Goal: Information Seeking & Learning: Check status

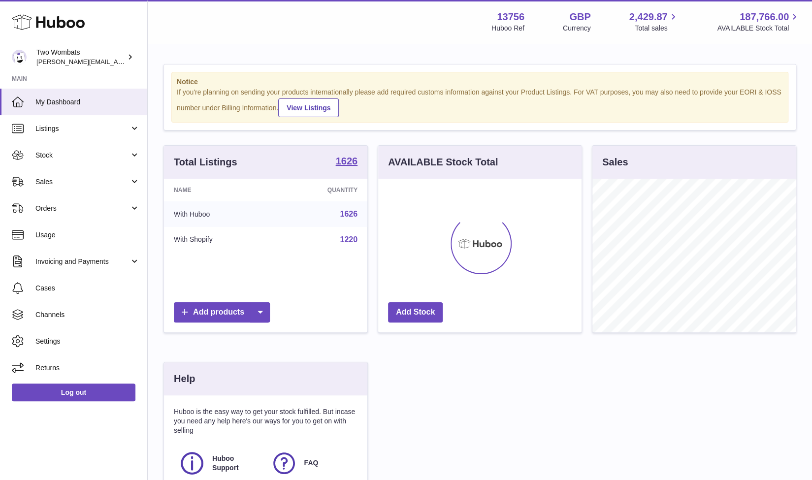
scroll to position [154, 204]
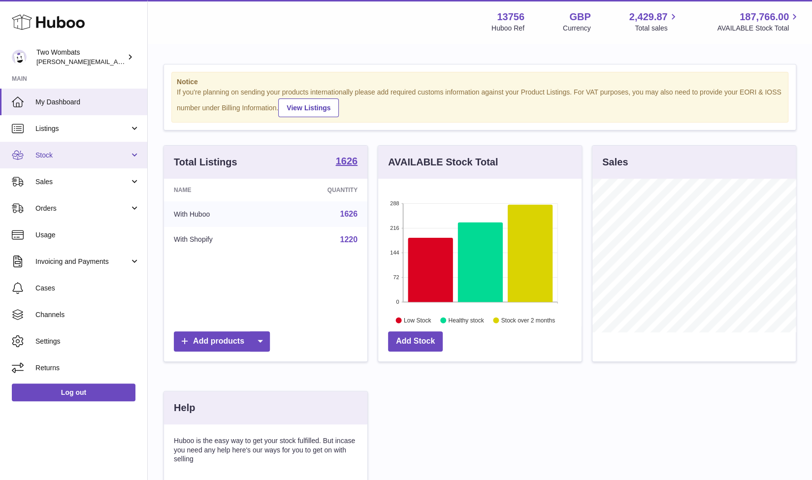
click at [129, 148] on link "Stock" at bounding box center [73, 155] width 147 height 27
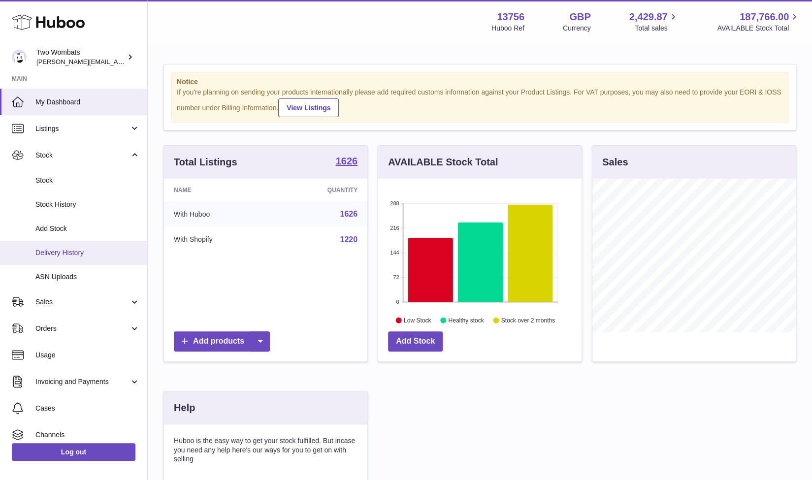
click at [92, 250] on span "Delivery History" at bounding box center [87, 252] width 104 height 9
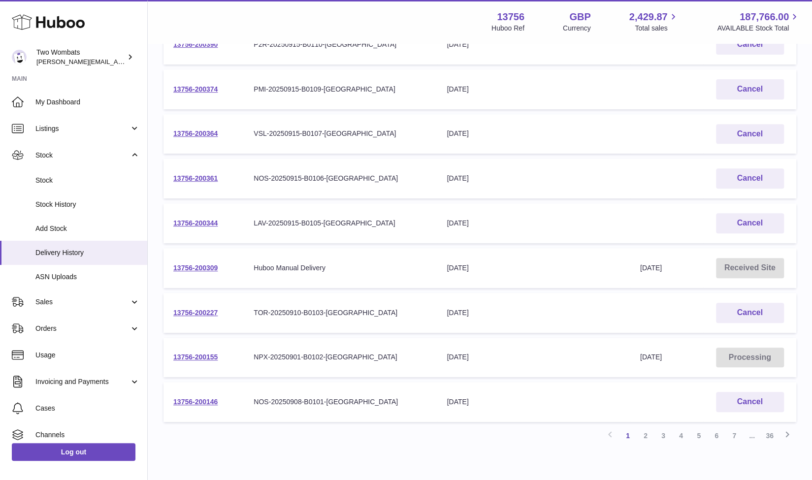
scroll to position [222, 0]
click at [208, 355] on link "13756-200155" at bounding box center [195, 356] width 44 height 8
click at [205, 400] on link "13756-200146" at bounding box center [195, 401] width 44 height 8
click at [645, 439] on link "2" at bounding box center [646, 435] width 18 height 18
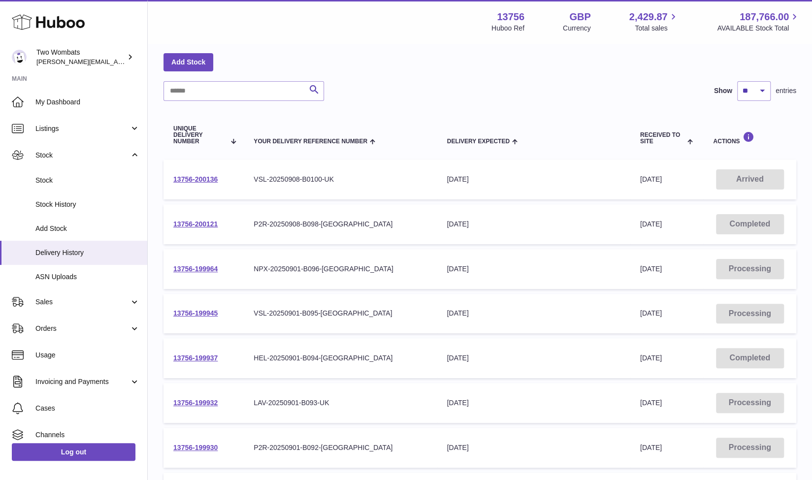
scroll to position [39, 0]
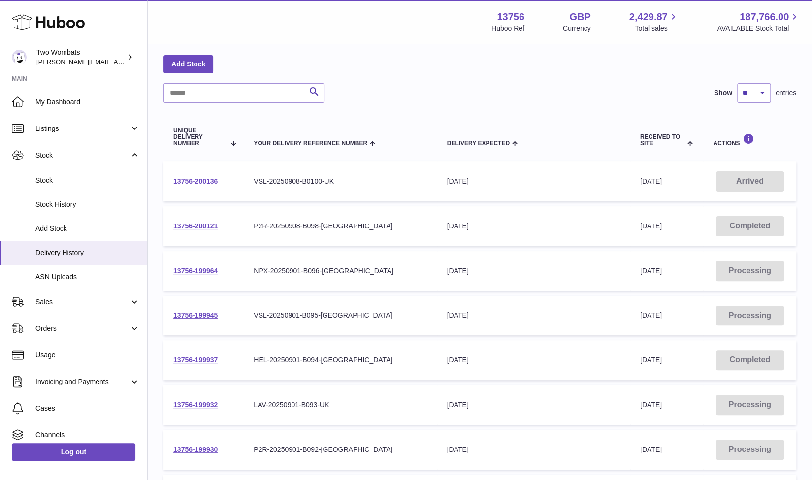
click at [203, 178] on link "13756-200136" at bounding box center [195, 181] width 44 height 8
click at [210, 95] on input "text" at bounding box center [244, 93] width 161 height 20
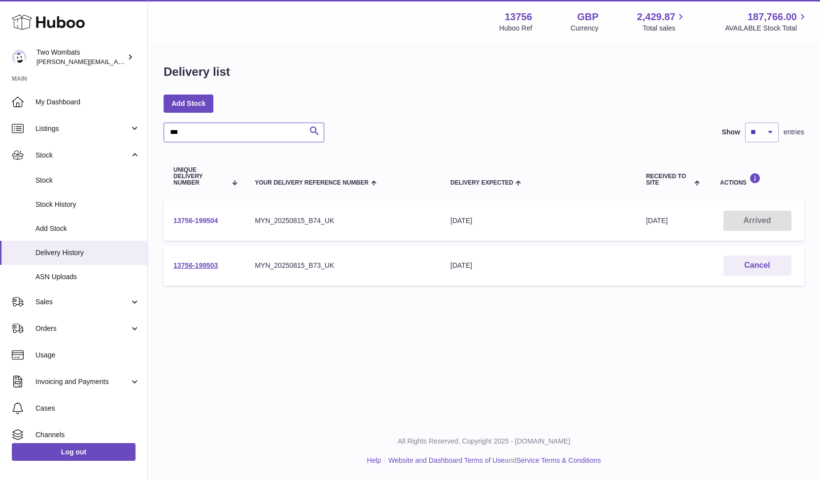
type input "***"
click at [206, 218] on link "13756-199504" at bounding box center [195, 221] width 44 height 8
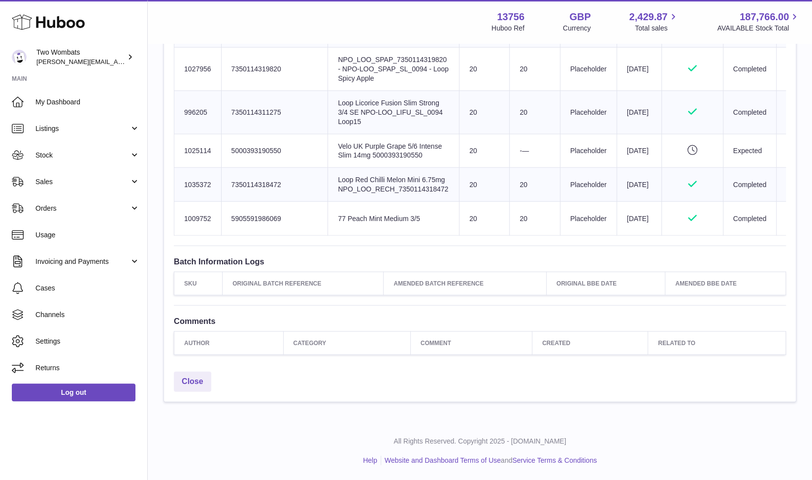
scroll to position [1438, 0]
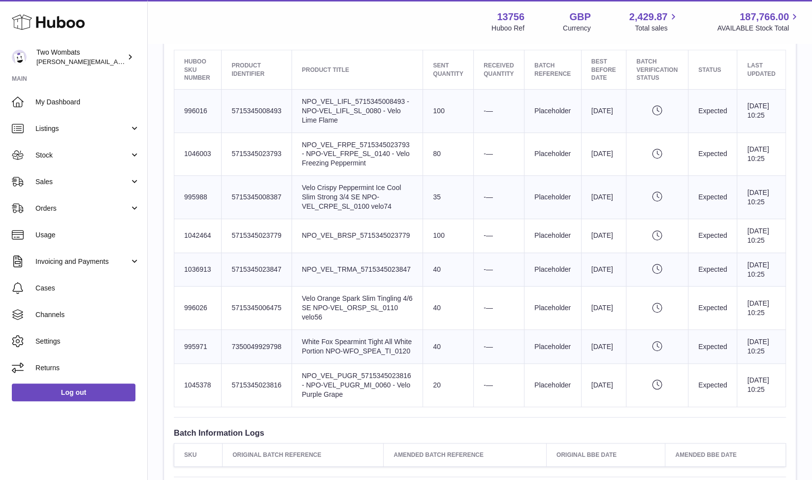
scroll to position [510, 0]
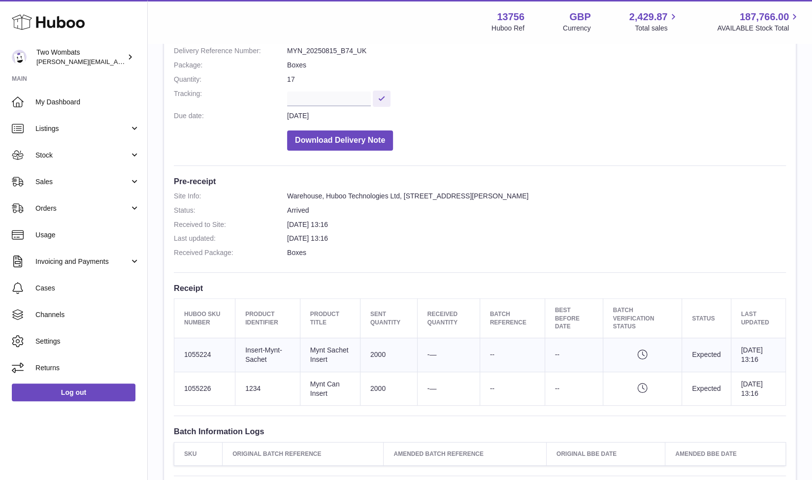
scroll to position [128, 0]
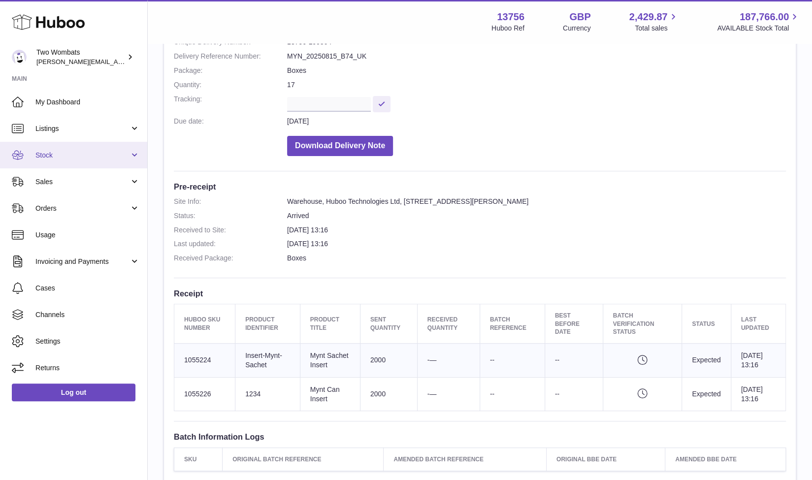
click at [126, 152] on span "Stock" at bounding box center [82, 155] width 94 height 9
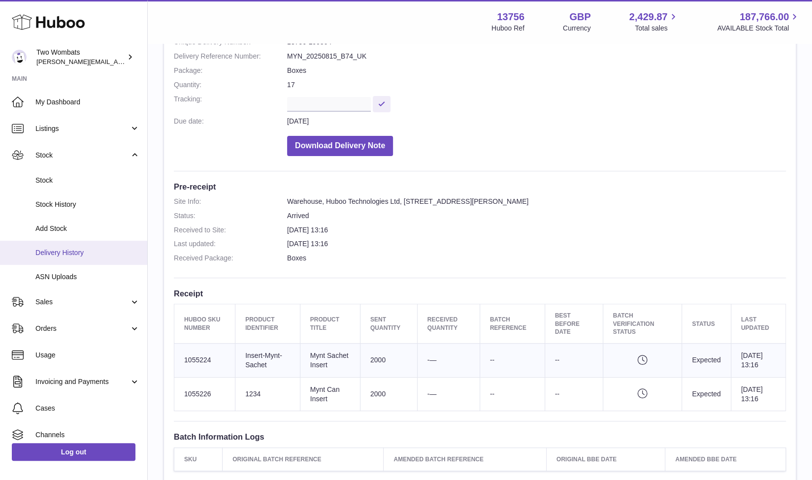
click at [88, 249] on span "Delivery History" at bounding box center [87, 252] width 104 height 9
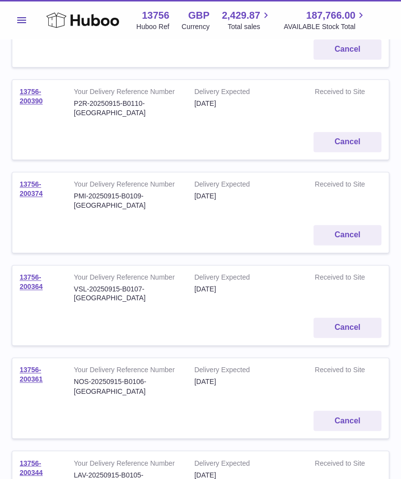
scroll to position [217, 0]
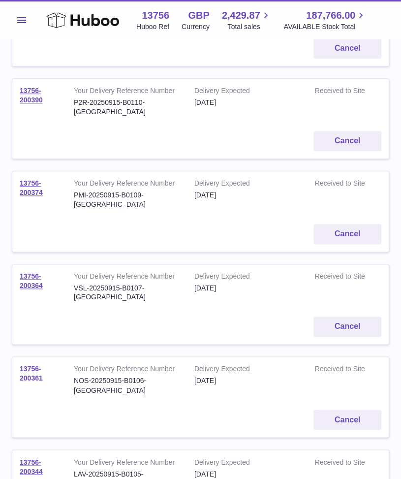
click at [28, 365] on link "13756-200361" at bounding box center [31, 373] width 23 height 17
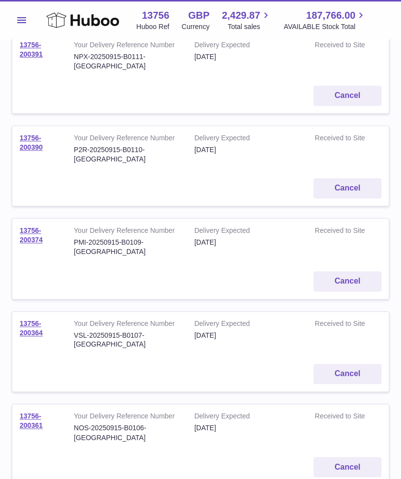
scroll to position [167, 0]
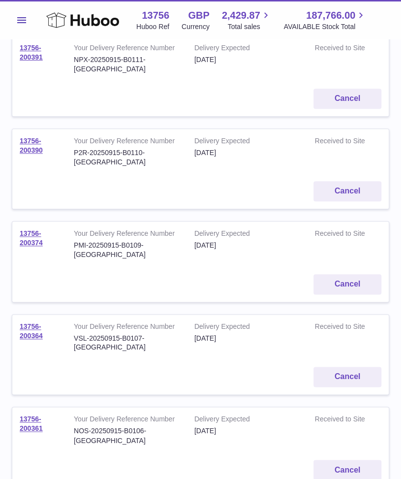
drag, startPoint x: 43, startPoint y: 141, endPoint x: 17, endPoint y: 132, distance: 28.2
click at [17, 132] on td "13756-200390" at bounding box center [39, 151] width 54 height 45
copy link "13756-200390"
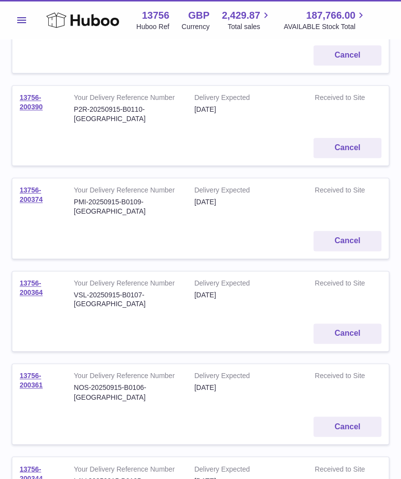
scroll to position [210, 0]
click at [139, 271] on td "Your Delivery Reference Number VSL-20250915-B0107-UK" at bounding box center [127, 293] width 121 height 45
drag, startPoint x: 45, startPoint y: 263, endPoint x: 15, endPoint y: 252, distance: 32.6
click at [15, 271] on td "13756-200364" at bounding box center [39, 293] width 54 height 45
copy link "13756-200364"
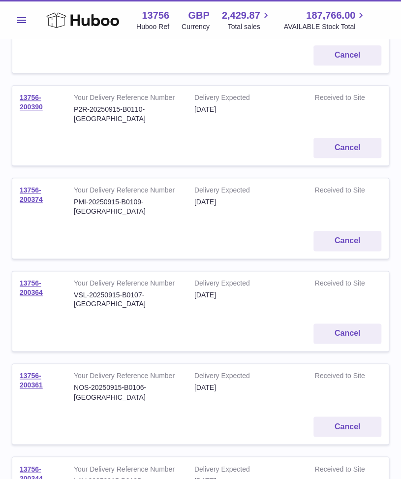
click at [48, 271] on td "13756-200364" at bounding box center [39, 293] width 54 height 45
drag, startPoint x: 46, startPoint y: 264, endPoint x: 18, endPoint y: 251, distance: 30.9
click at [18, 271] on td "13756-200364" at bounding box center [39, 293] width 54 height 45
copy link "13756-200364"
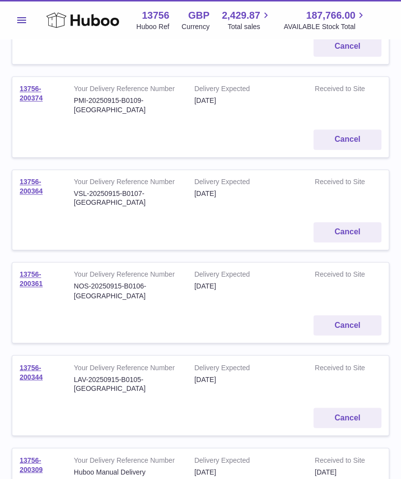
scroll to position [326, 0]
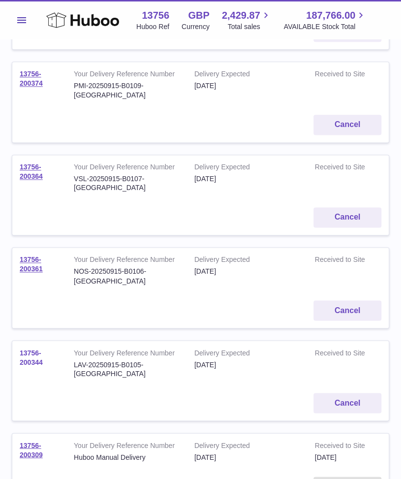
drag, startPoint x: 44, startPoint y: 316, endPoint x: 20, endPoint y: 304, distance: 27.3
click at [20, 341] on td "13756-200344" at bounding box center [39, 363] width 54 height 45
copy link "13756-200344"
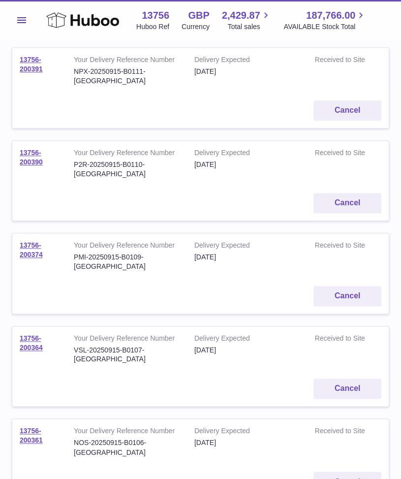
scroll to position [153, 0]
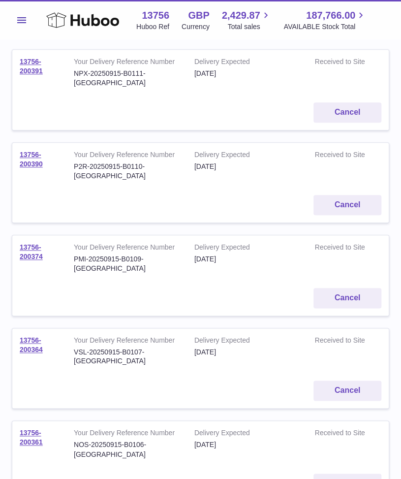
drag, startPoint x: 45, startPoint y: 70, endPoint x: 9, endPoint y: 61, distance: 37.2
click at [9, 61] on div "Delivery list Add Stock Search Show ** ** ** *** entries Unique Delivery Number…" at bounding box center [200, 450] width 401 height 1127
copy link "13756-200391"
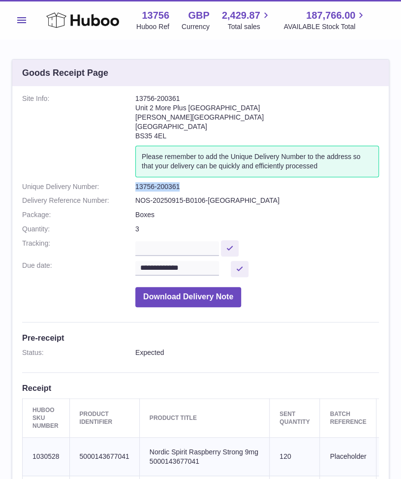
drag, startPoint x: 179, startPoint y: 185, endPoint x: 135, endPoint y: 185, distance: 44.3
click at [135, 185] on dl "**********" at bounding box center [200, 203] width 357 height 218
copy dl "13756-200361"
